Goal: Transaction & Acquisition: Subscribe to service/newsletter

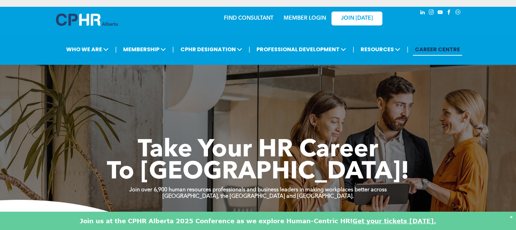
click at [297, 19] on link "MEMBER LOGIN" at bounding box center [305, 18] width 42 height 5
click at [293, 19] on link "MEMBER LOGIN" at bounding box center [305, 18] width 42 height 5
click at [310, 19] on link "MEMBER LOGIN" at bounding box center [305, 18] width 42 height 5
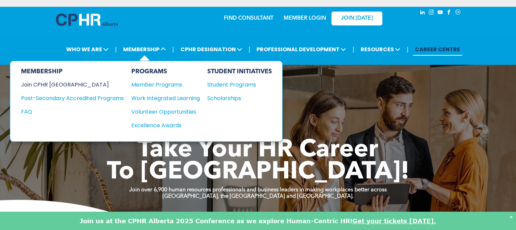
click at [56, 86] on div "Join CPHR [GEOGRAPHIC_DATA]" at bounding box center [67, 84] width 93 height 8
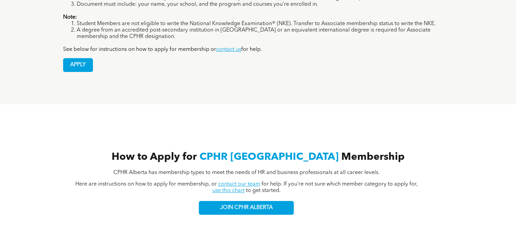
scroll to position [645, 0]
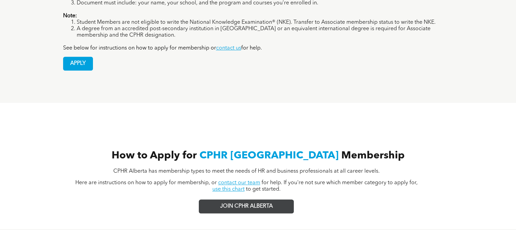
click at [237, 203] on span "JOIN CPHR ALBERTA" at bounding box center [246, 206] width 53 height 6
